Goal: Check status: Check status

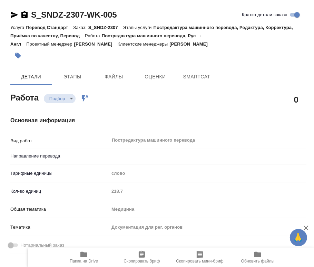
type textarea "x"
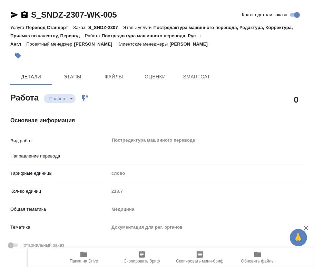
type textarea "x"
type input "рус-англ"
type textarea "x"
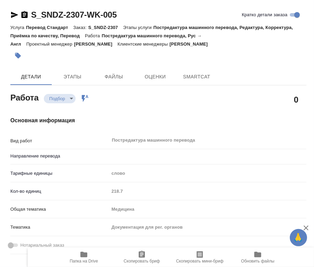
type textarea "x"
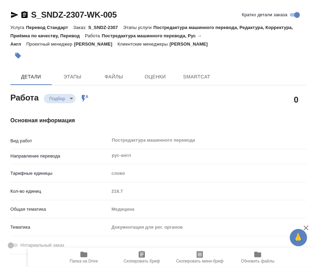
type textarea "x"
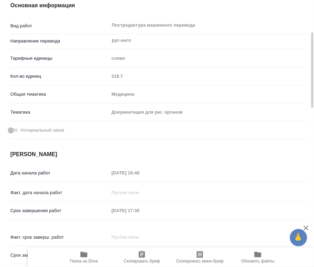
type textarea "x"
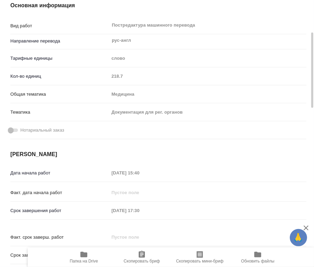
scroll to position [230, 0]
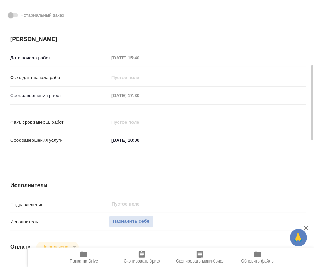
type textarea "x"
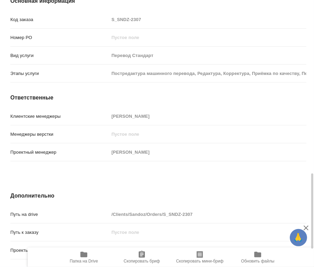
scroll to position [677, 0]
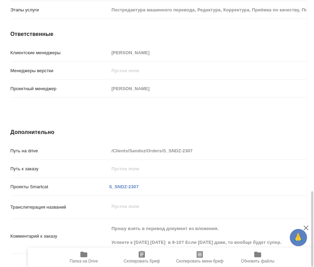
click at [91, 256] on span "Папка на Drive" at bounding box center [84, 256] width 50 height 13
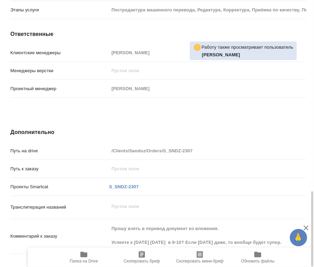
click at [190, 88] on div "Проектный менеджер [PERSON_NAME]" at bounding box center [158, 92] width 296 height 18
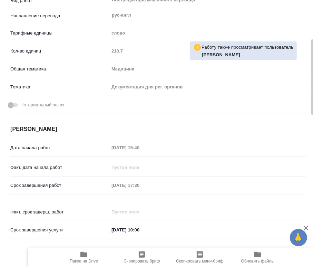
scroll to position [0, 0]
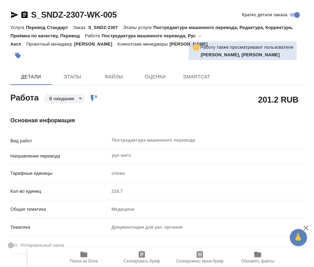
type textarea "x"
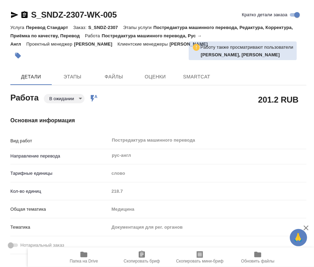
type textarea "x"
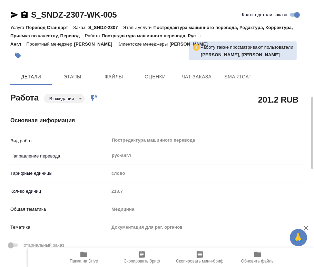
type textarea "x"
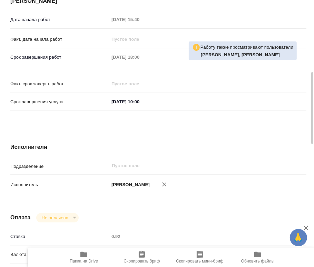
type textarea "x"
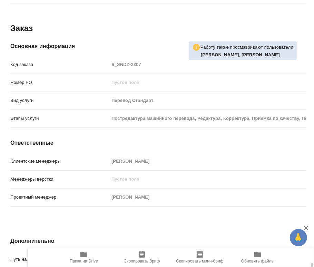
scroll to position [722, 0]
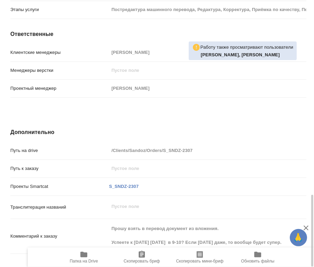
click at [90, 256] on span "Папка на Drive" at bounding box center [84, 256] width 50 height 13
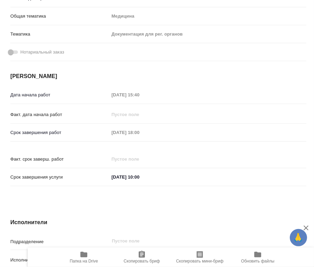
scroll to position [0, 0]
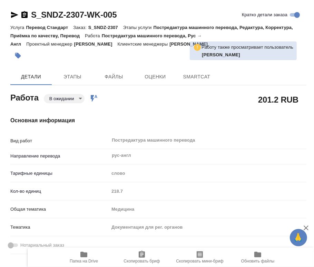
type textarea "x"
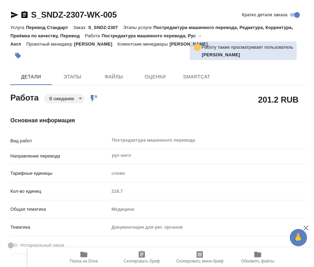
type textarea "x"
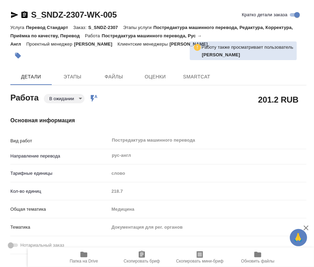
type textarea "x"
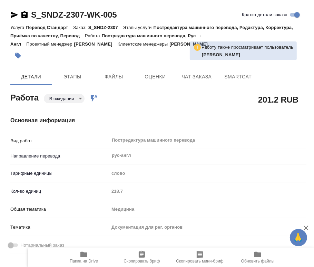
type textarea "x"
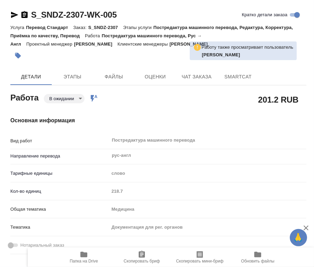
click at [78, 98] on body "🙏 .cls-1 fill:#fff; AWATERA Chernyayeva Tatyana Работы Чаты График Выйти S_SNDZ…" at bounding box center [157, 133] width 314 height 267
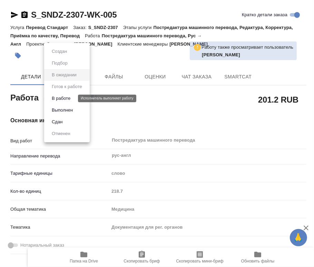
type textarea "x"
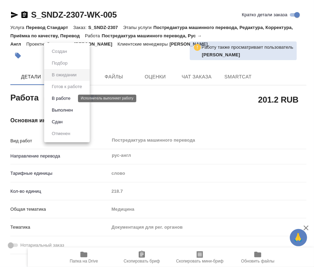
click at [72, 98] on button "В работе" at bounding box center [61, 99] width 23 height 8
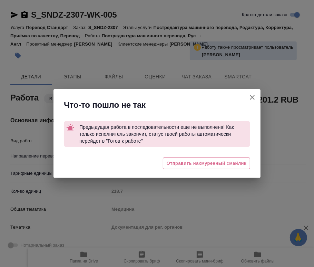
type textarea "x"
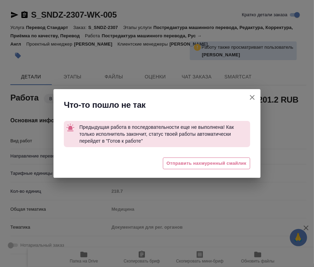
type textarea "x"
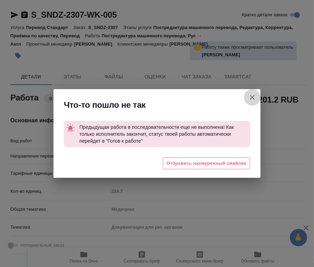
click at [254, 96] on icon "button" at bounding box center [252, 97] width 8 height 8
type textarea "x"
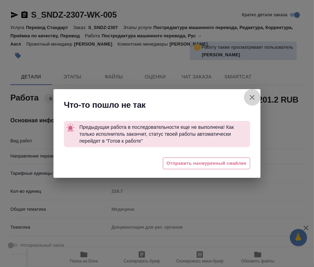
type textarea "x"
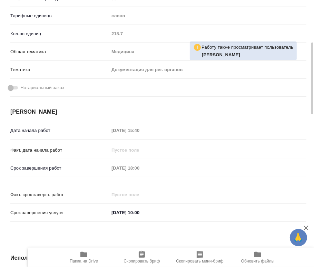
scroll to position [157, 0]
